Goal: Communication & Community: Connect with others

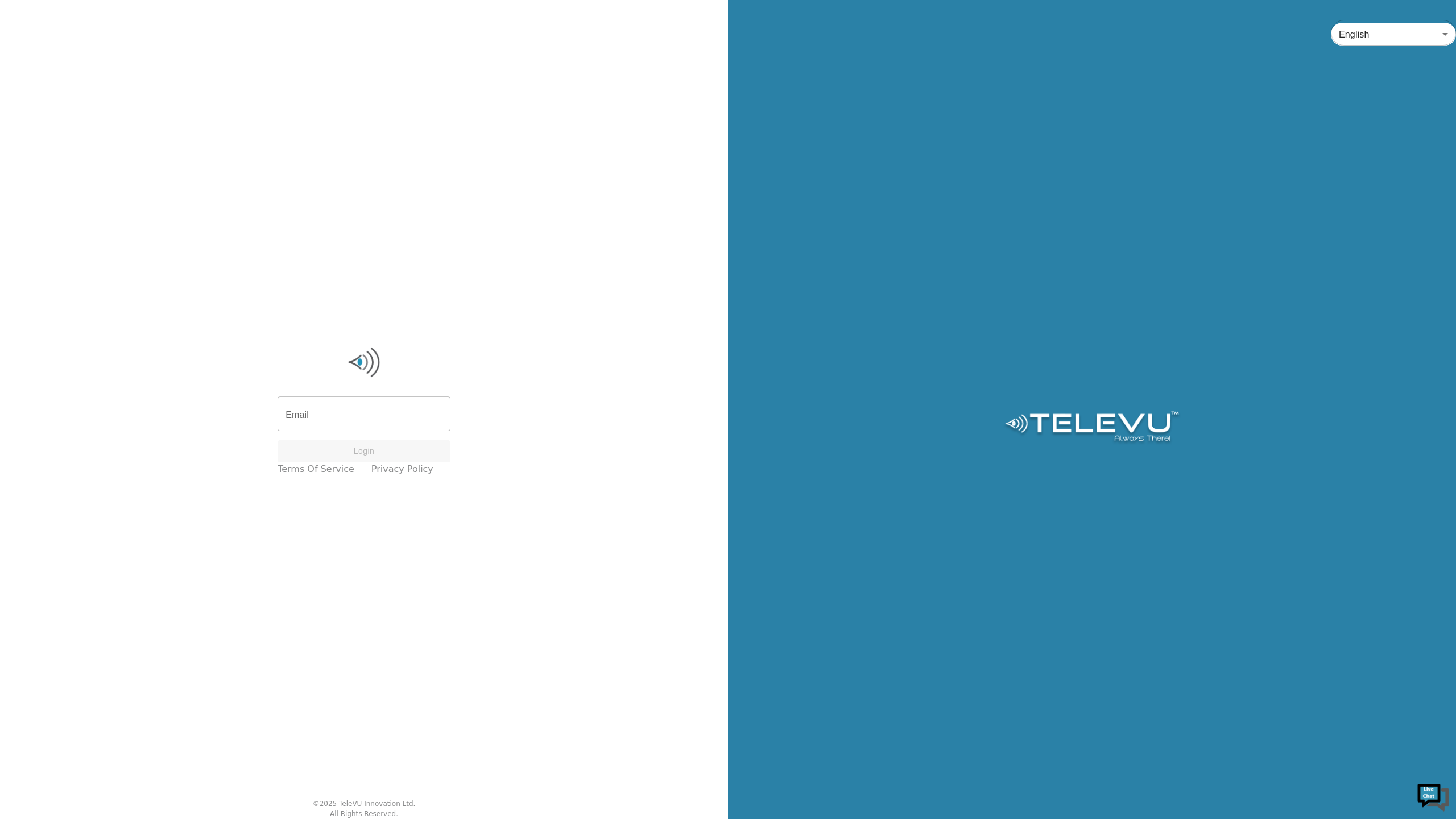
click at [126, 467] on div "Email Email Login Terms of Service Privacy Policy © 2025 TeleVU Innovation Ltd.…" at bounding box center [364, 410] width 728 height 819
click at [365, 406] on input "Email" at bounding box center [364, 415] width 173 height 32
type input "[EMAIL_ADDRESS][DOMAIN_NAME]"
click at [346, 446] on button "Login" at bounding box center [364, 452] width 173 height 22
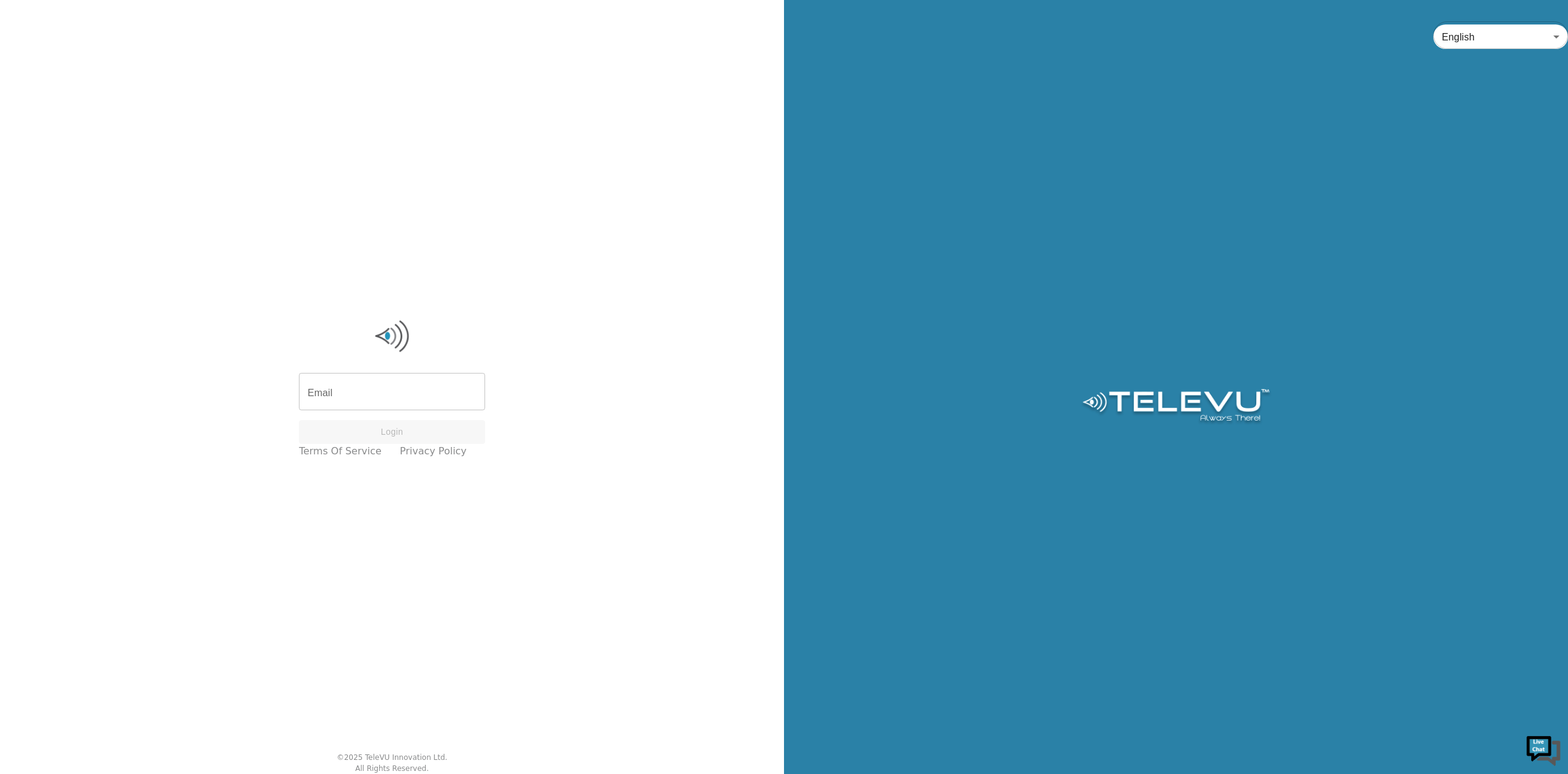
click at [325, 5] on div "Email Email Login Terms of Service Privacy Policy © 2025 TeleVU Innovation Ltd.…" at bounding box center [392, 387] width 784 height 774
click at [374, 374] on input "Email" at bounding box center [392, 393] width 186 height 34
type input "[EMAIL_ADDRESS][DOMAIN_NAME]"
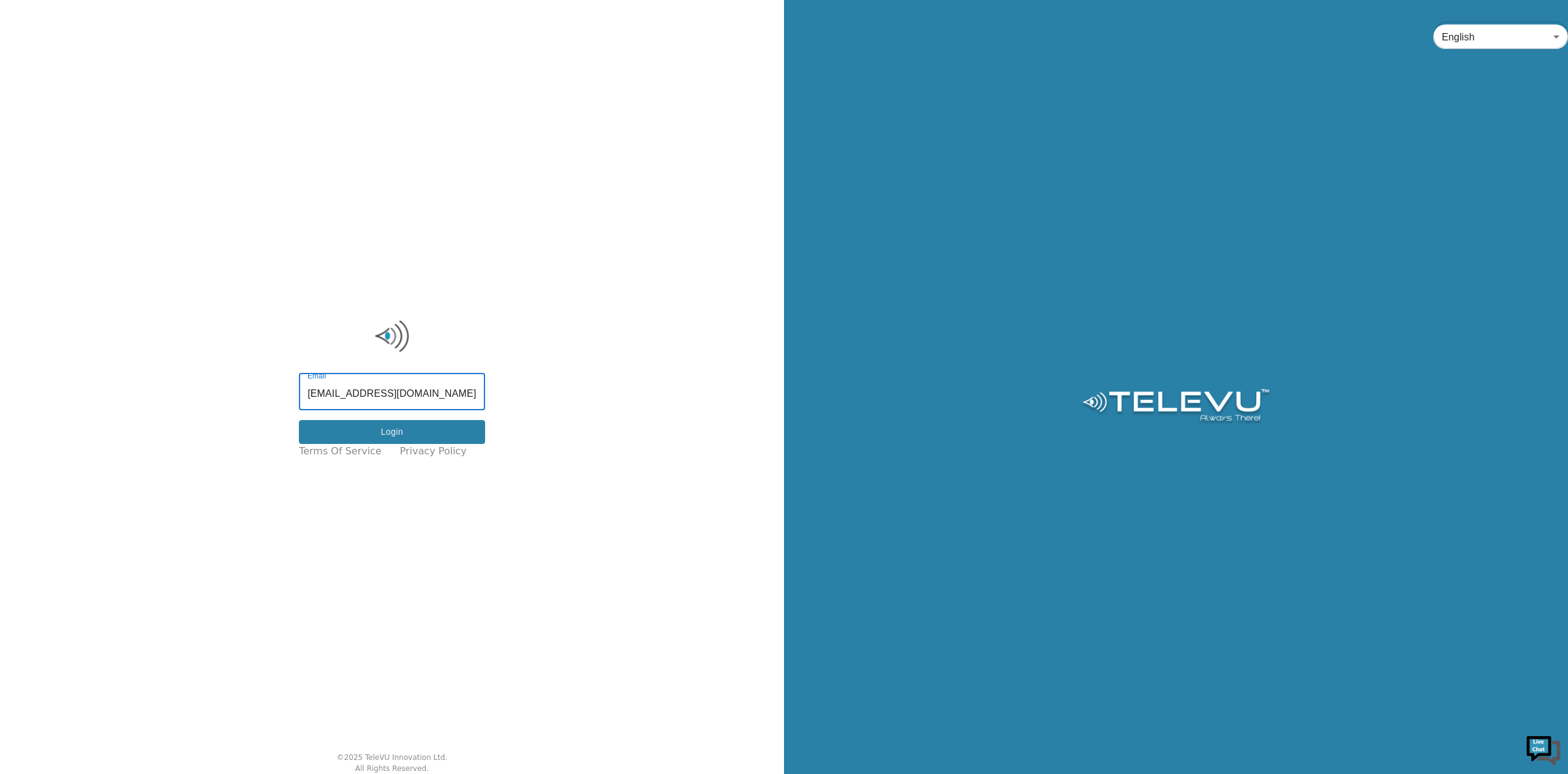
click at [396, 374] on button "Login" at bounding box center [392, 432] width 186 height 24
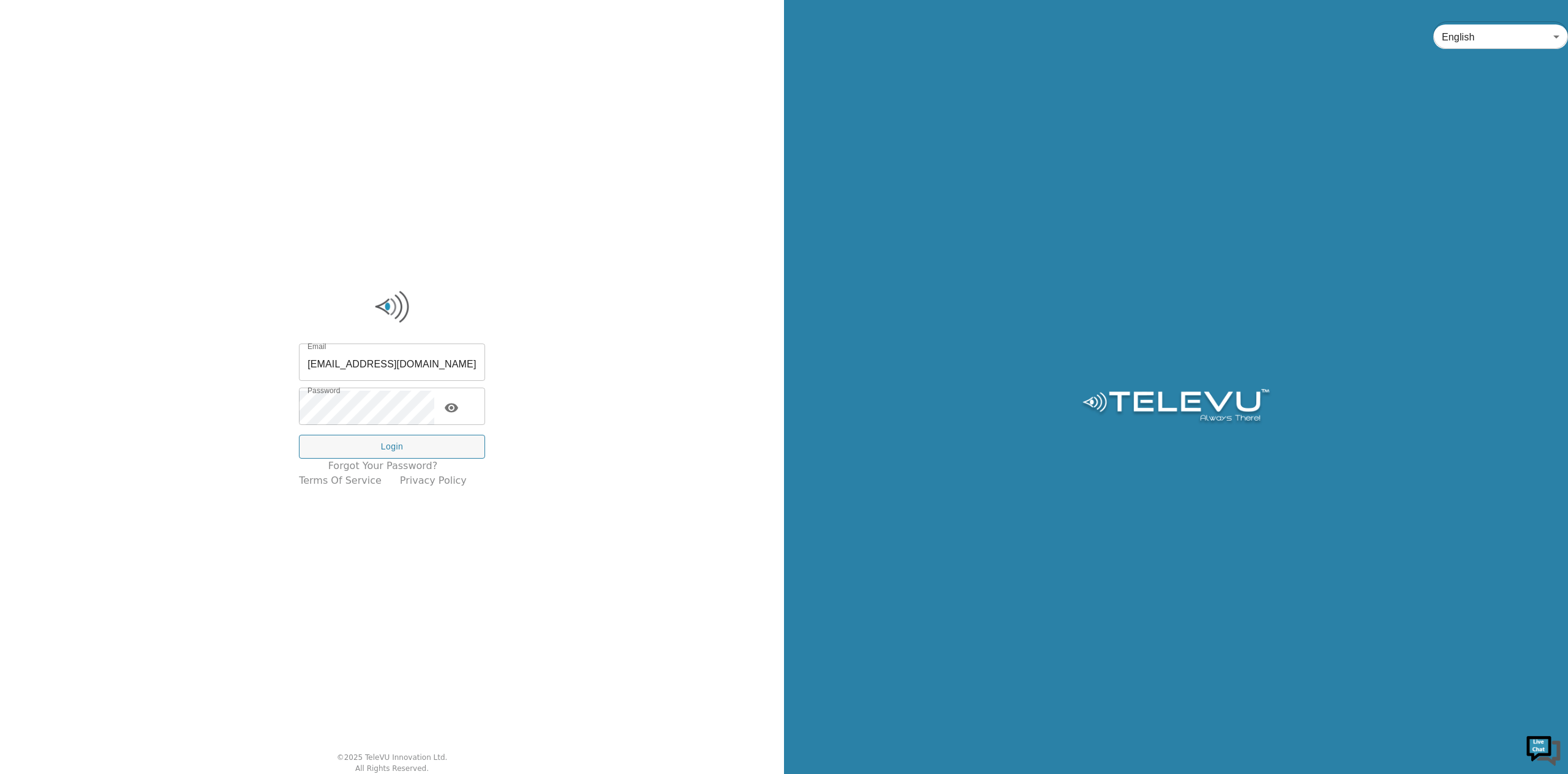
click at [163, 374] on div "Email demo+1@televu.ca Email Password Password Login Forgot your password? Term…" at bounding box center [392, 387] width 784 height 774
click at [347, 374] on button "Login" at bounding box center [392, 447] width 186 height 24
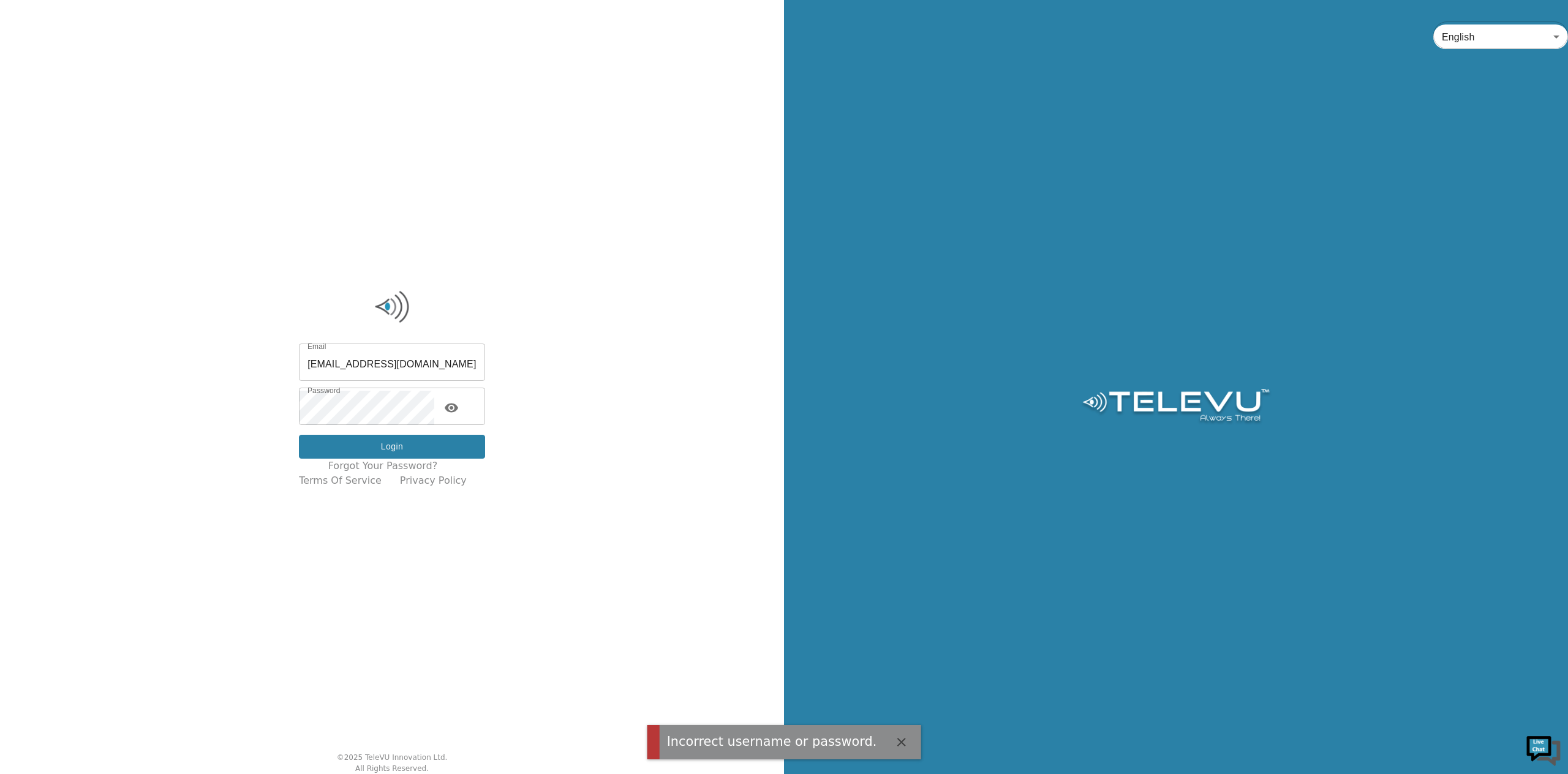
click at [347, 374] on button "Login" at bounding box center [392, 447] width 186 height 24
click at [458, 374] on icon "toggle password visibility" at bounding box center [451, 408] width 13 height 9
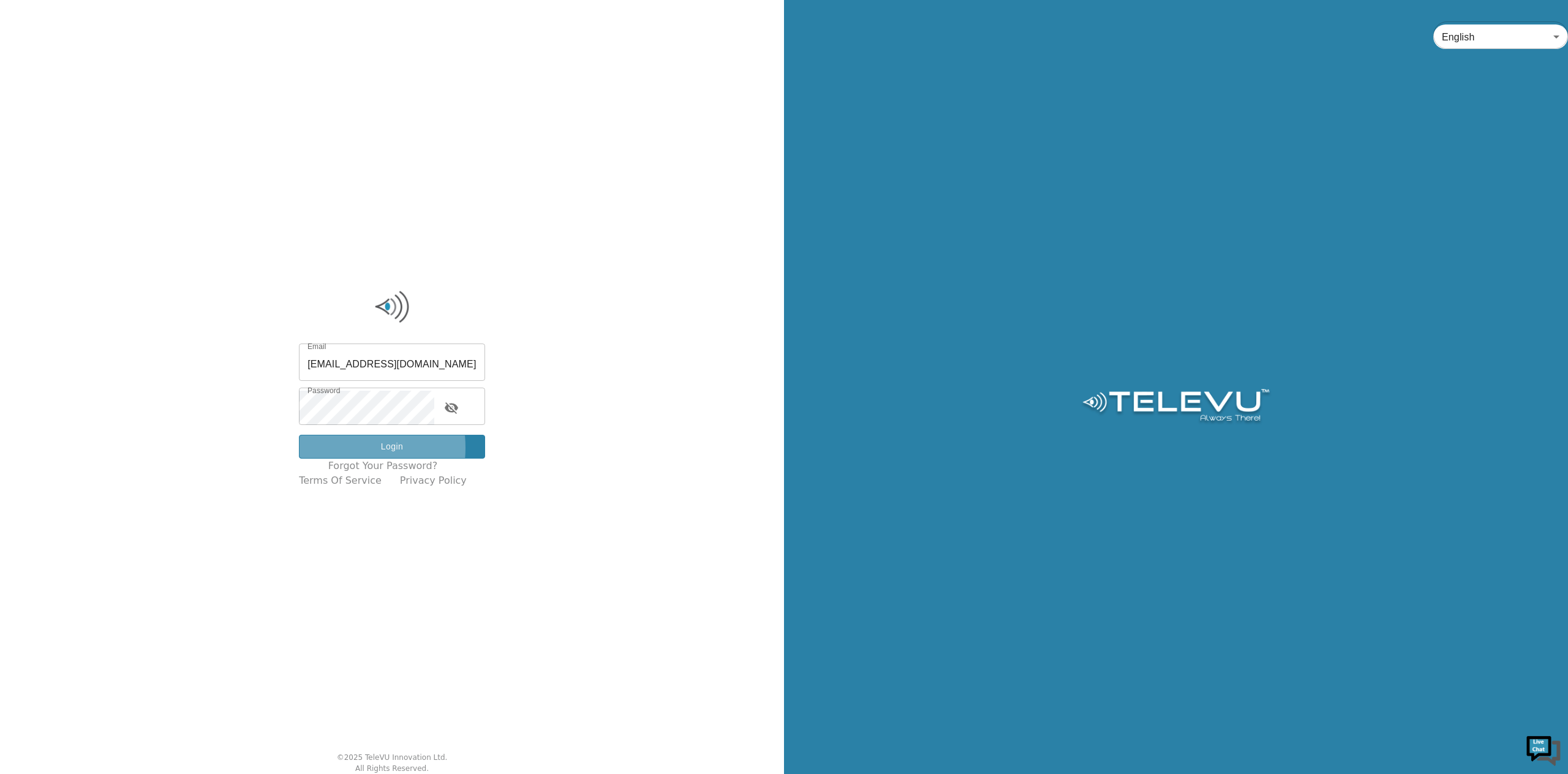
click at [343, 374] on button "Login" at bounding box center [392, 447] width 186 height 24
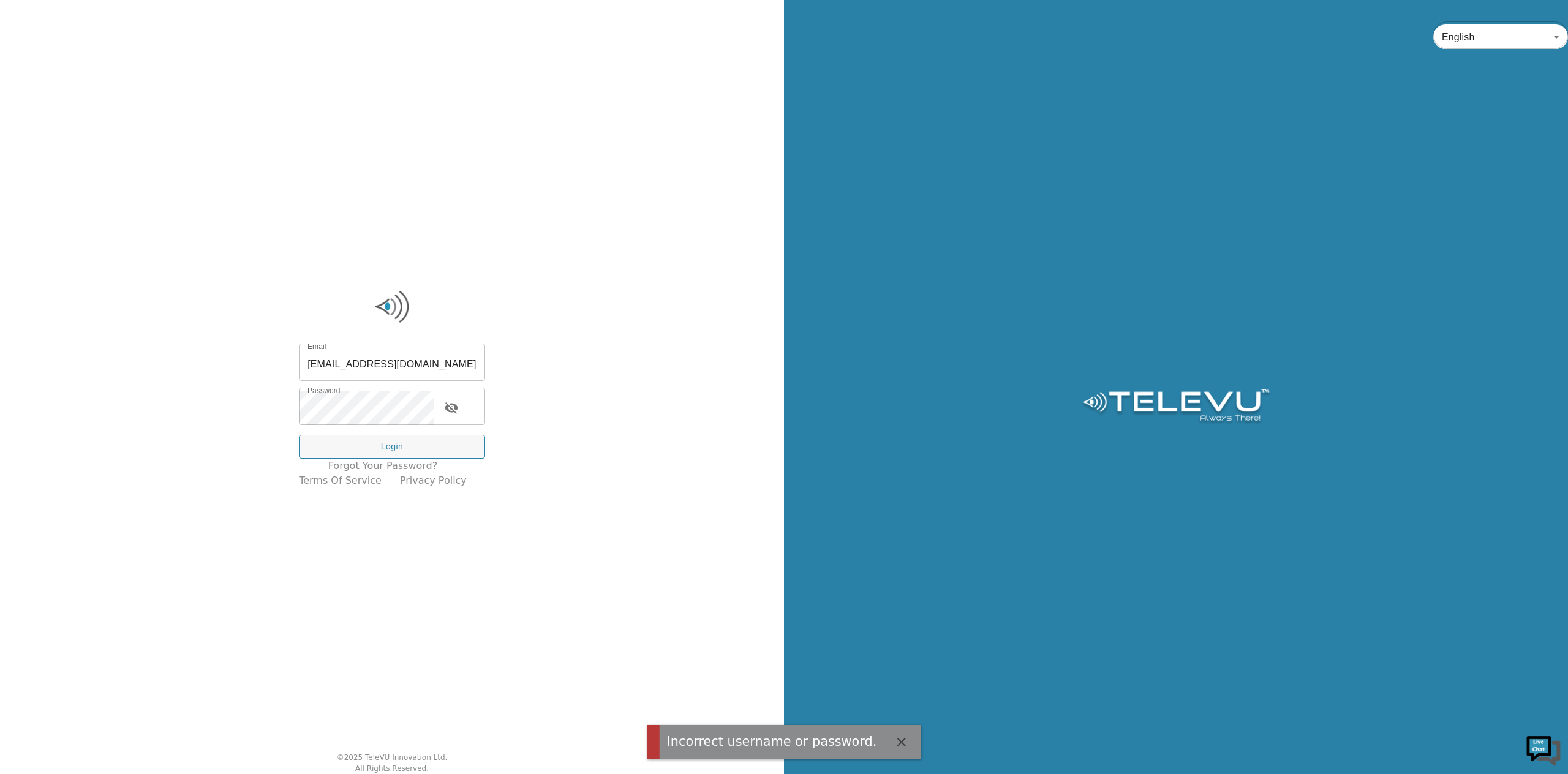
click at [1304, 124] on div "English en ​" at bounding box center [1176, 387] width 784 height 774
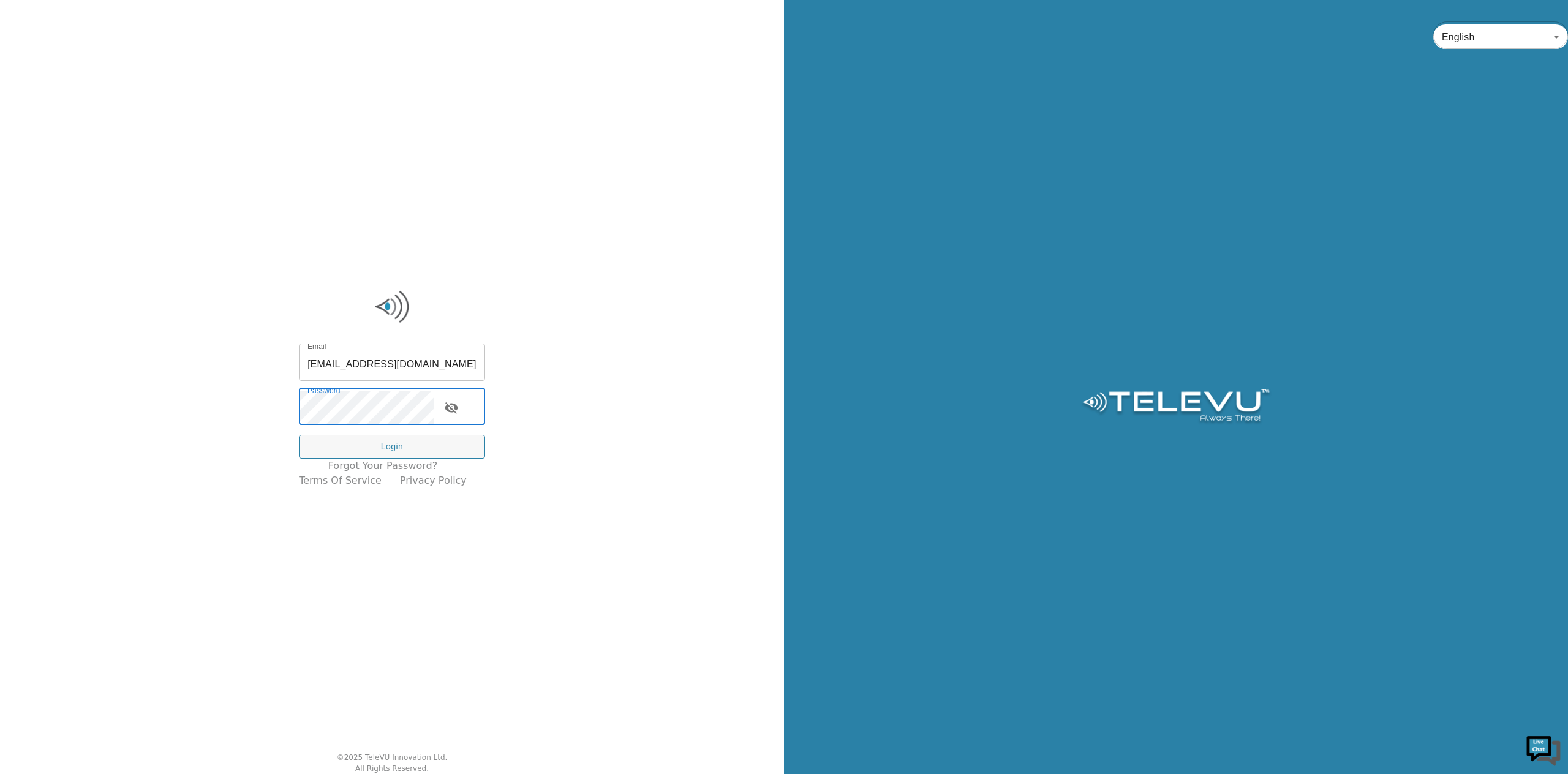
click at [403, 374] on input "[EMAIL_ADDRESS][DOMAIN_NAME]" at bounding box center [392, 364] width 186 height 34
click at [327, 357] on input "[EMAIL_ADDRESS][DOMAIN_NAME]" at bounding box center [392, 364] width 186 height 34
type input "ryan@televu.ca"
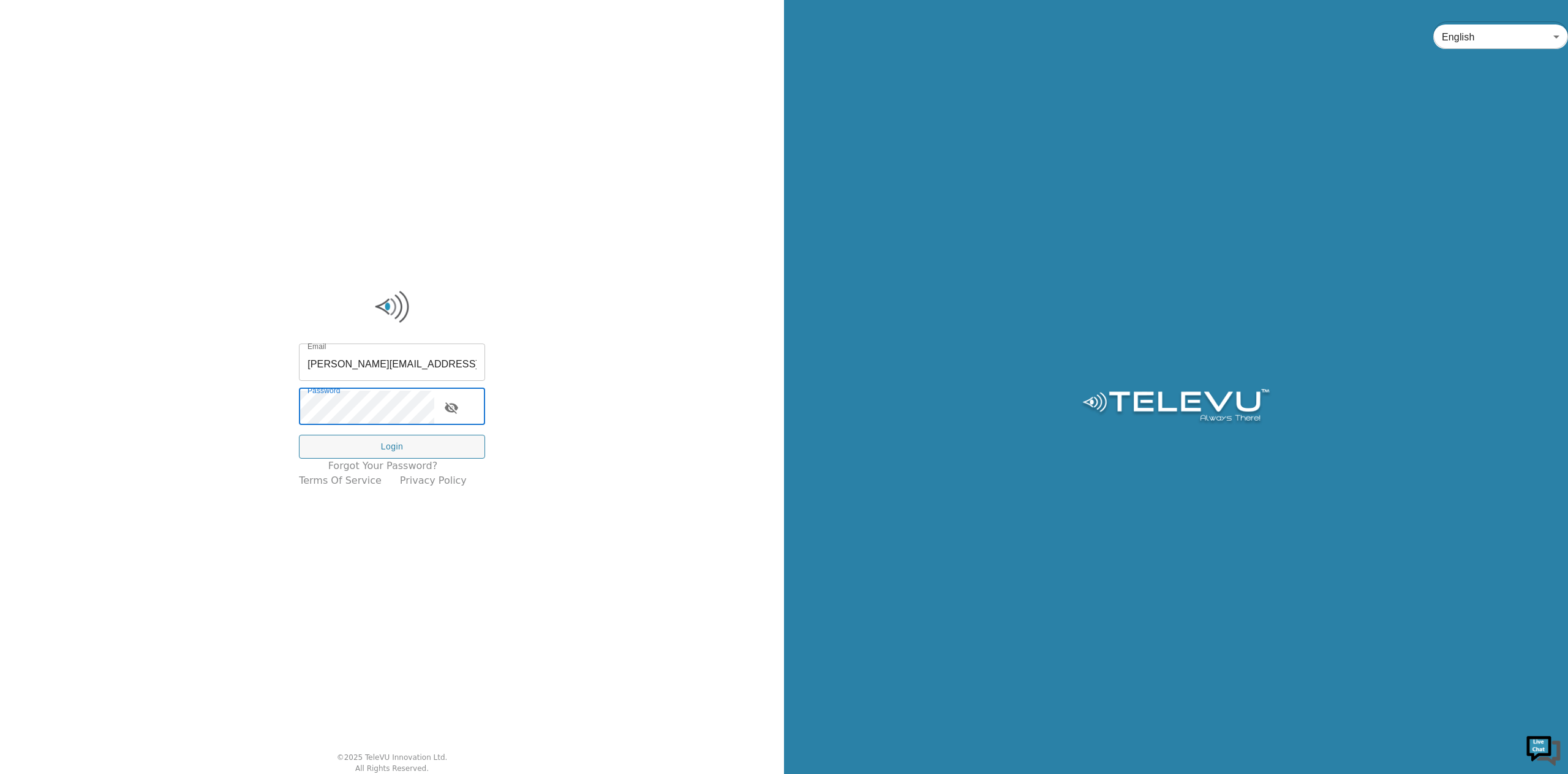
click at [44, 374] on div "Email ryan@televu.ca Email Password Password Login Forgot your password? Terms …" at bounding box center [392, 387] width 784 height 774
click at [393, 374] on button "Login" at bounding box center [392, 447] width 186 height 24
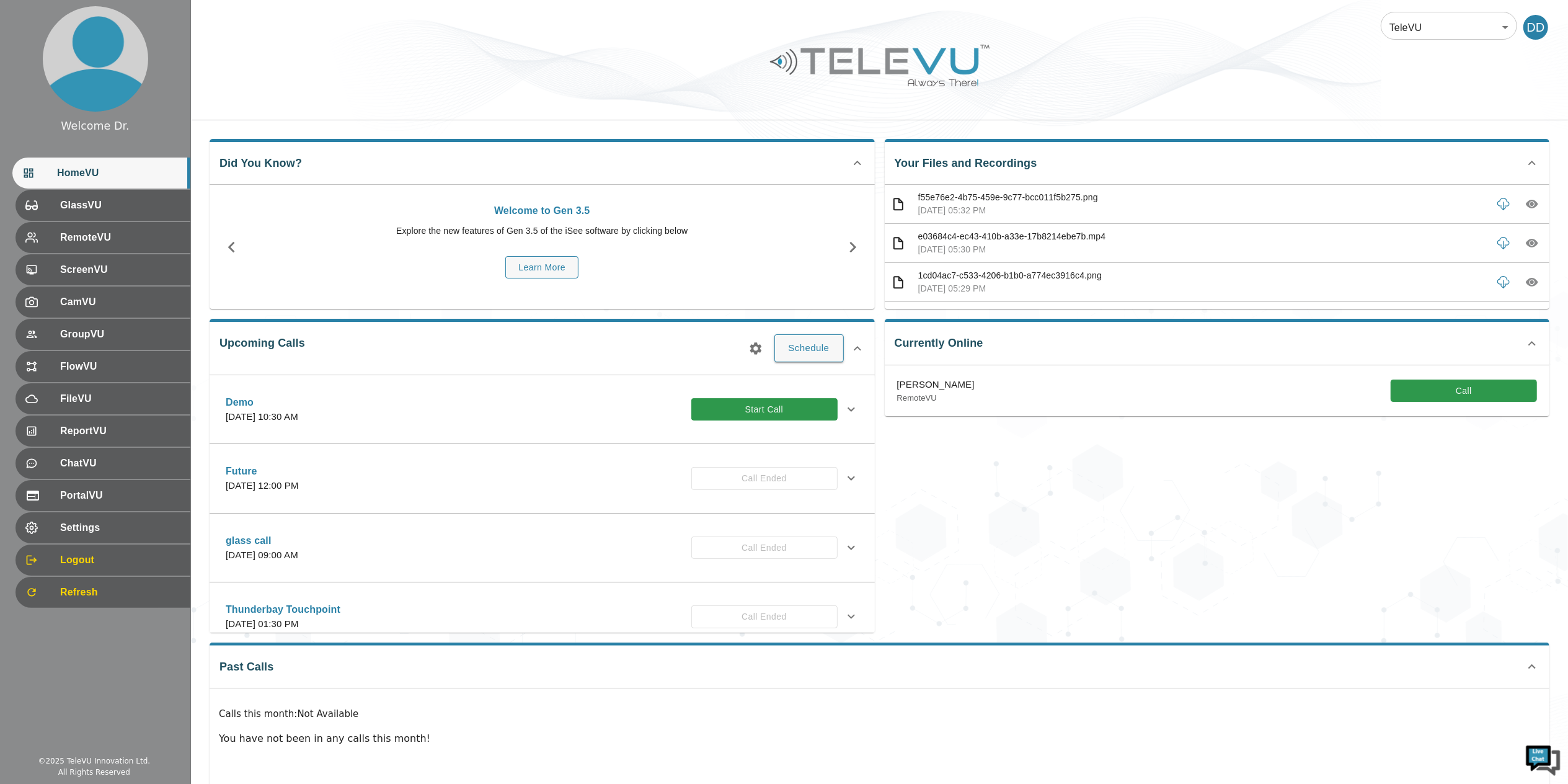
drag, startPoint x: 1252, startPoint y: 490, endPoint x: 1046, endPoint y: 550, distance: 214.6
click at [1046, 379] on div "Currently Online Farbod Abolhassani RemoteVU Call" at bounding box center [1212, 470] width 675 height 323
click at [98, 172] on span "HomeVU" at bounding box center [118, 173] width 123 height 15
click at [1184, 379] on div "Currently Online Farbod Abolhassani RemoteVU Call" at bounding box center [1212, 470] width 675 height 323
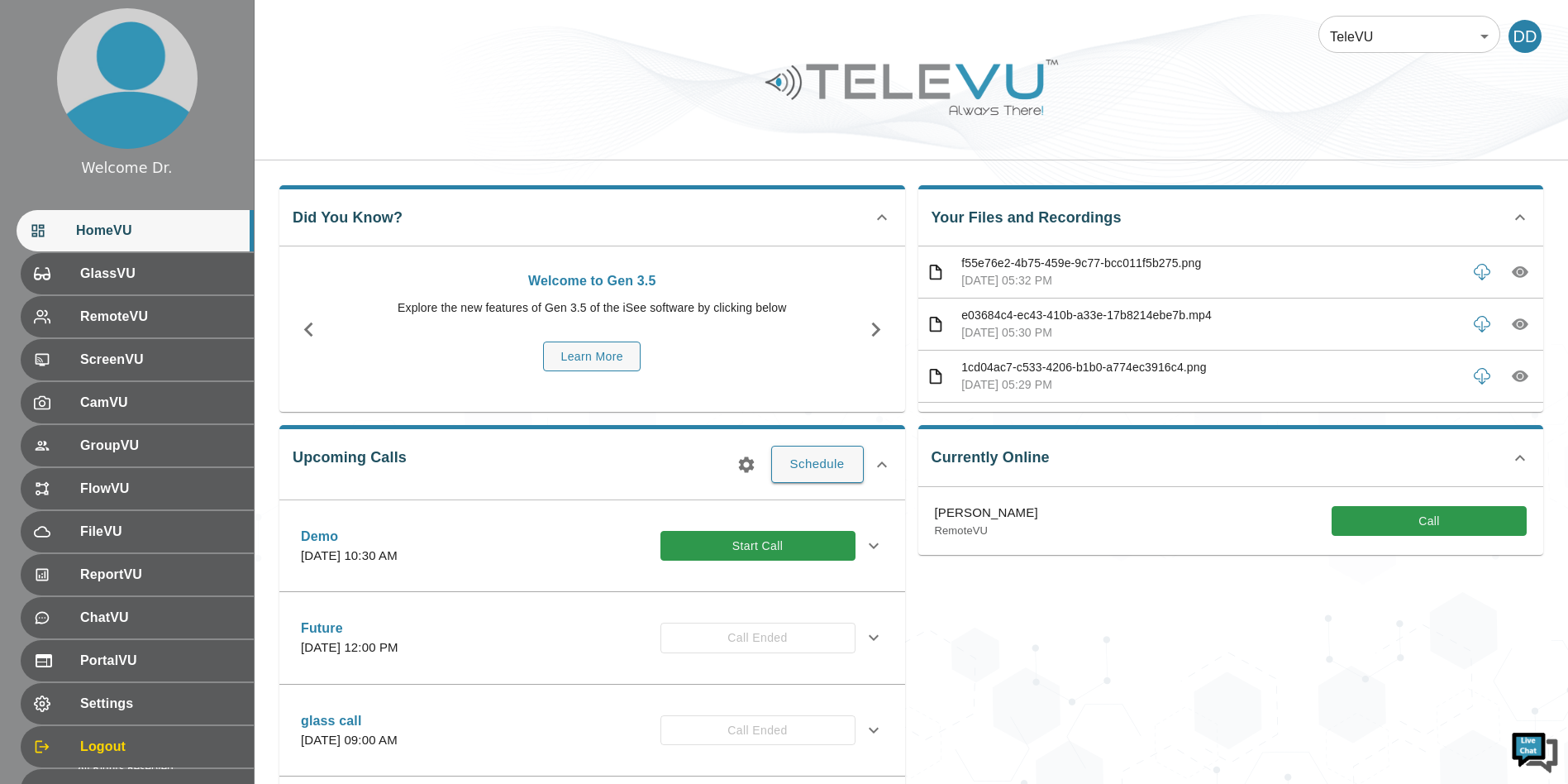
click at [984, 12] on div "TeleVU 1 ​ DD" at bounding box center [911, 26] width 1314 height 53
click at [1405, 505] on button "Call" at bounding box center [1429, 522] width 195 height 31
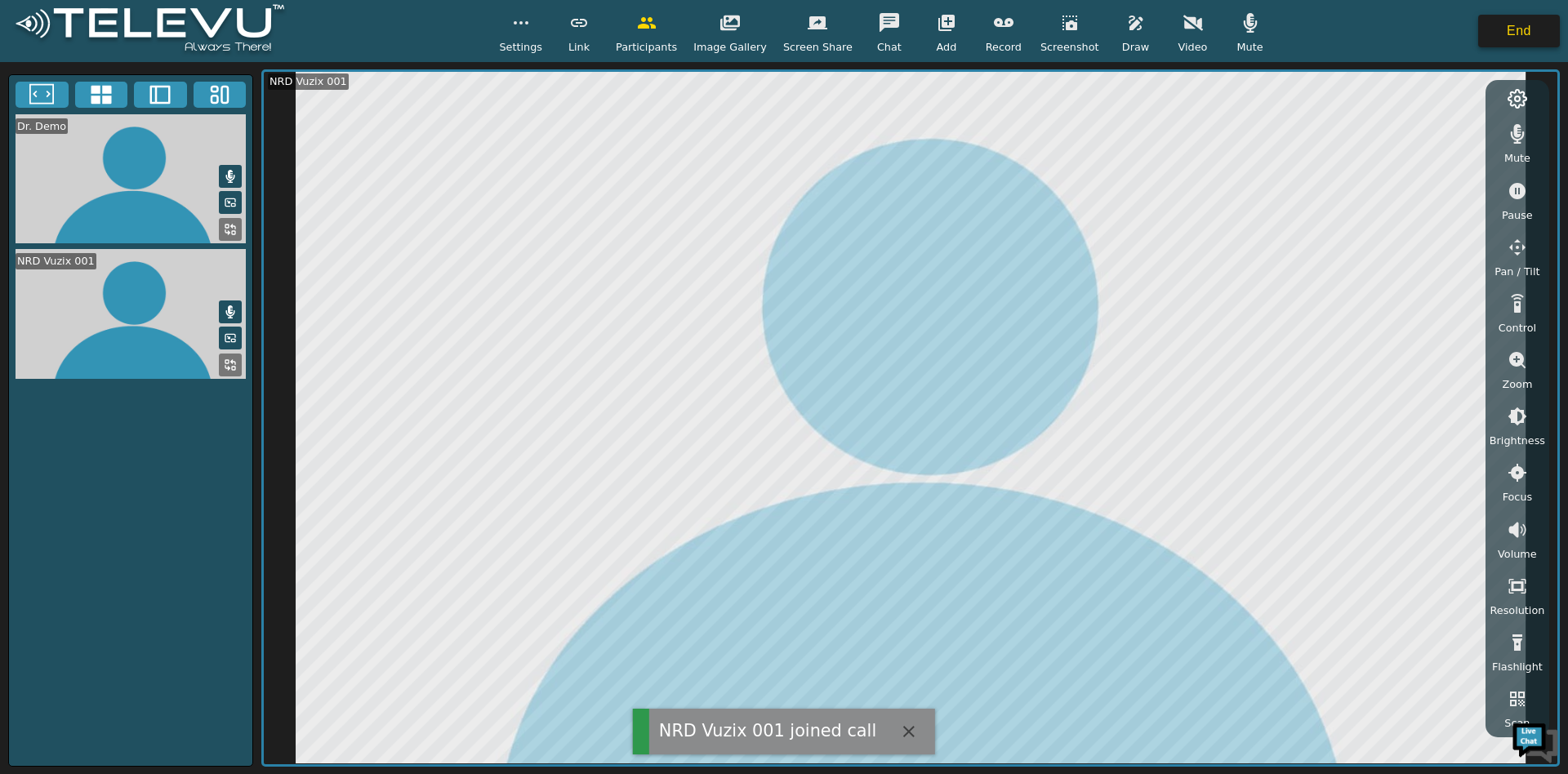
click at [1516, 33] on button "End" at bounding box center [1519, 31] width 81 height 33
